Goal: Navigation & Orientation: Find specific page/section

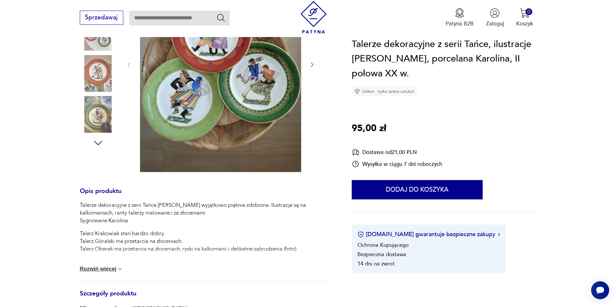
scroll to position [161, 0]
click at [90, 268] on button "Rozwiń więcej" at bounding box center [102, 268] width 44 height 6
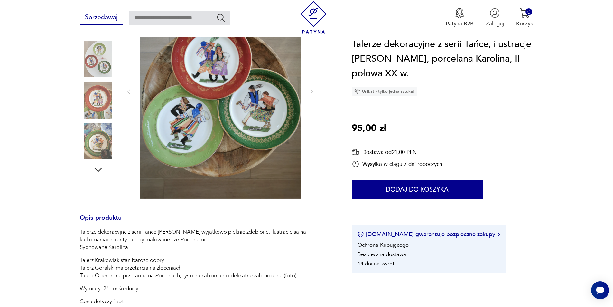
scroll to position [97, 0]
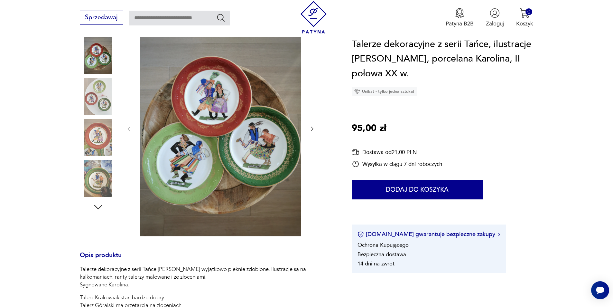
click at [250, 157] on img at bounding box center [220, 128] width 161 height 215
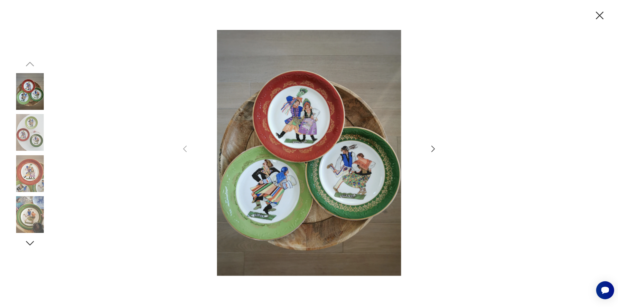
click at [434, 148] on icon "button" at bounding box center [433, 148] width 4 height 6
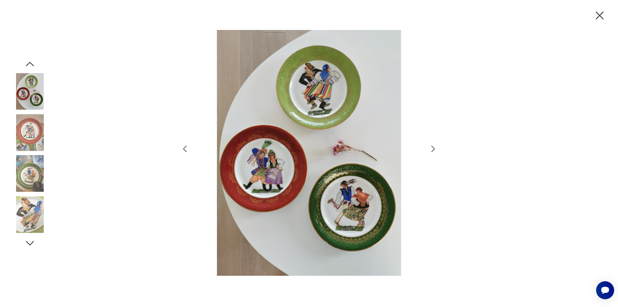
click at [434, 148] on icon "button" at bounding box center [433, 148] width 4 height 6
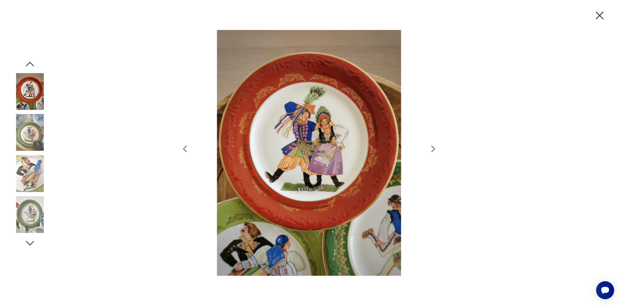
click at [434, 148] on icon "button" at bounding box center [433, 148] width 4 height 6
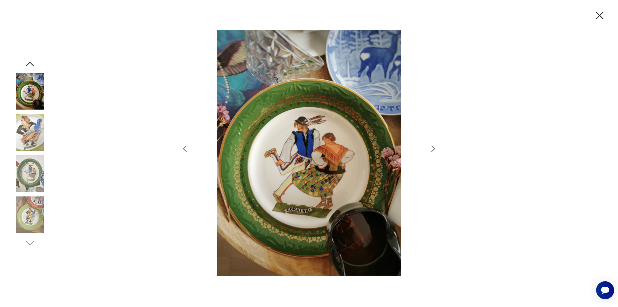
click at [434, 148] on icon "button" at bounding box center [433, 148] width 4 height 6
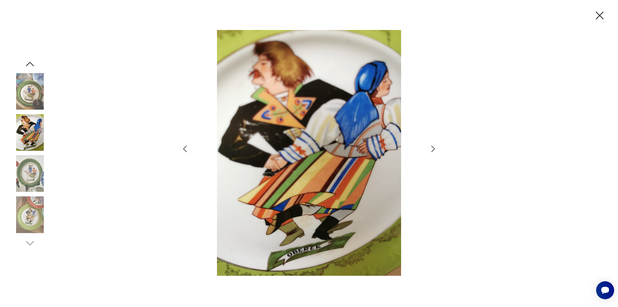
click at [434, 148] on icon "button" at bounding box center [433, 148] width 4 height 6
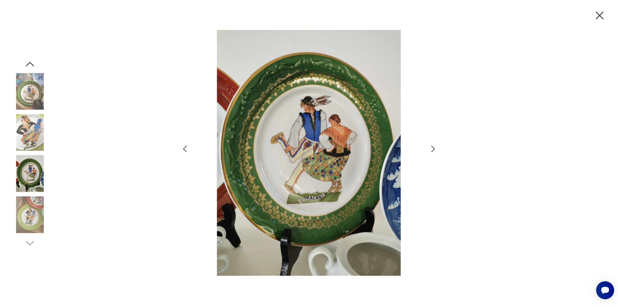
click at [434, 148] on icon "button" at bounding box center [433, 148] width 4 height 6
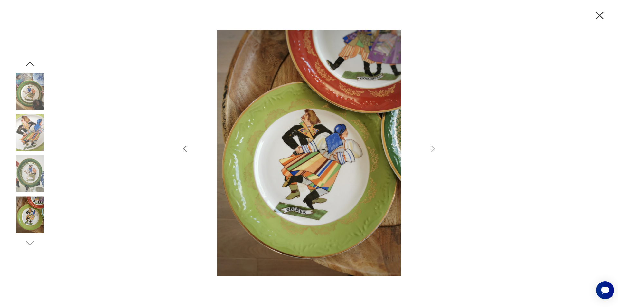
click at [598, 11] on icon "button" at bounding box center [600, 16] width 14 height 14
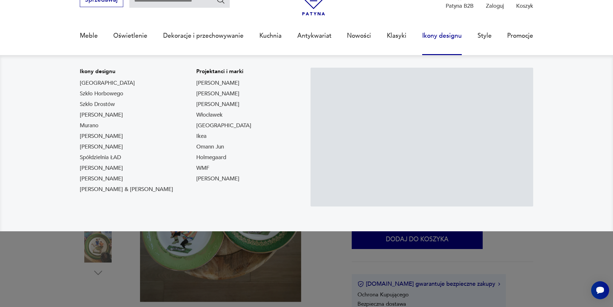
scroll to position [0, 0]
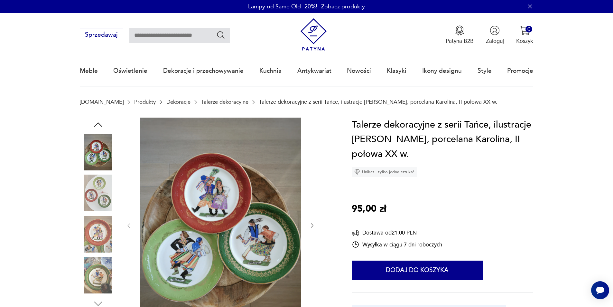
click at [134, 102] on link "Produkty" at bounding box center [145, 102] width 22 height 6
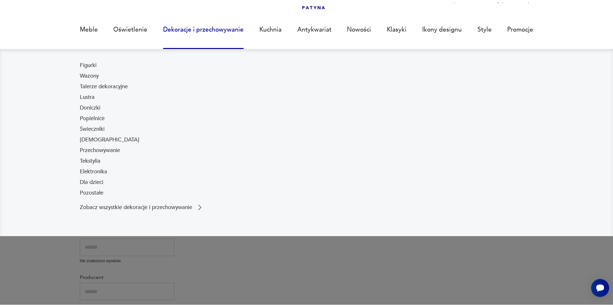
scroll to position [44, 0]
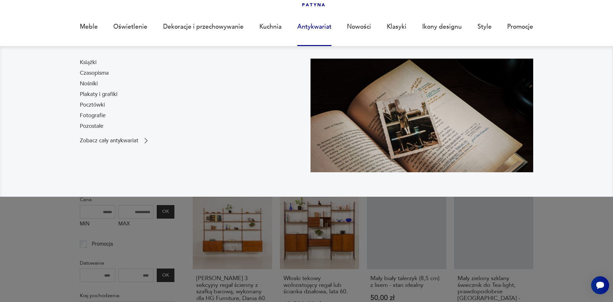
click at [323, 28] on link "Antykwariat" at bounding box center [314, 27] width 34 height 30
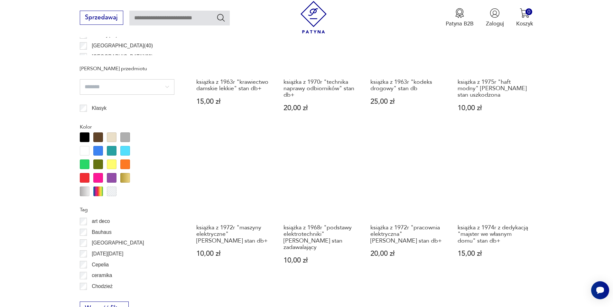
scroll to position [472, 0]
